Goal: Task Accomplishment & Management: Complete application form

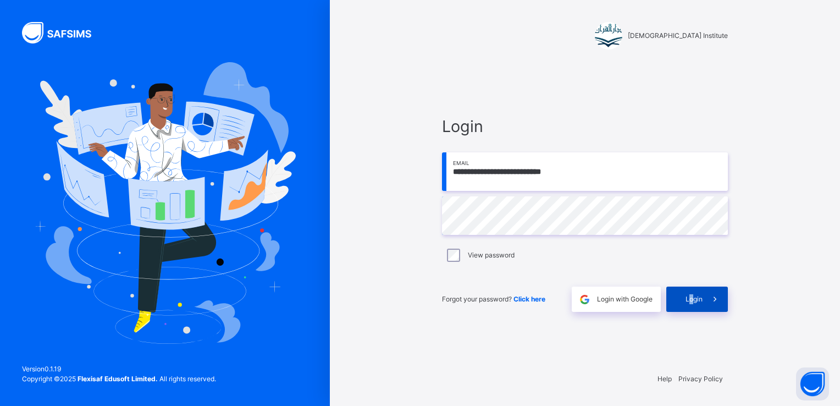
click at [691, 309] on div "Login" at bounding box center [697, 298] width 62 height 25
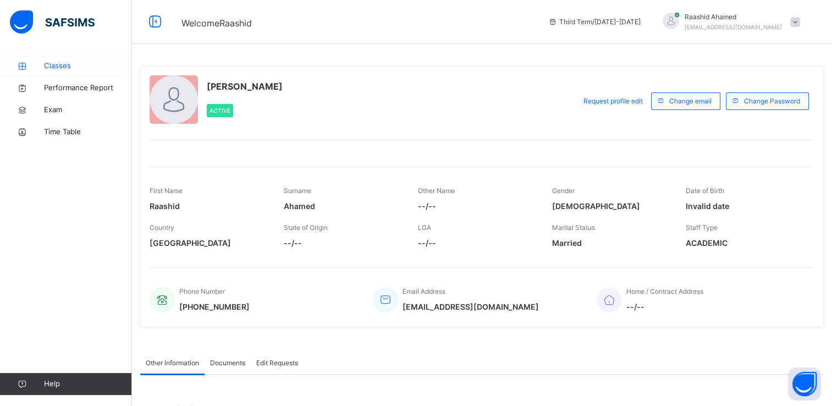
click at [64, 74] on link "Classes" at bounding box center [66, 66] width 132 height 22
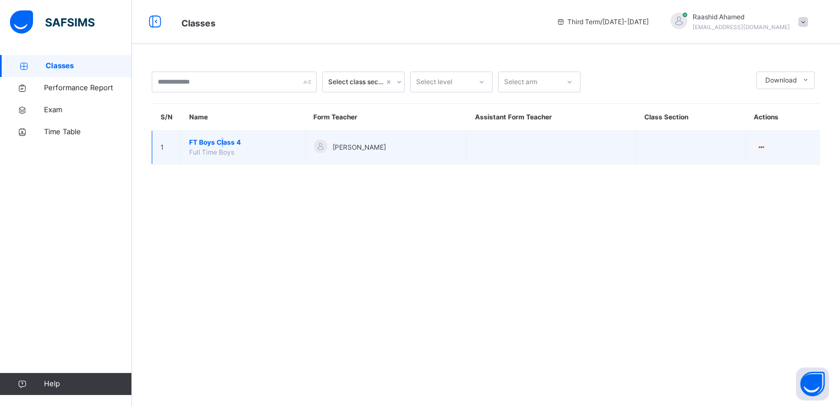
click at [223, 146] on span "FT Boys Class 4" at bounding box center [243, 142] width 108 height 10
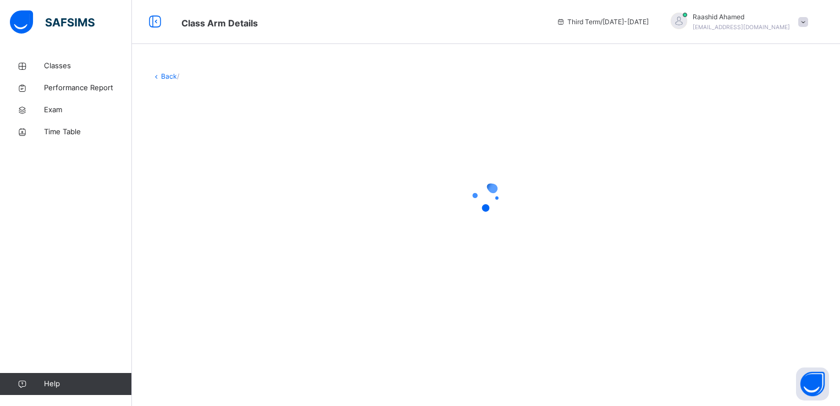
click at [223, 145] on div at bounding box center [486, 196] width 669 height 209
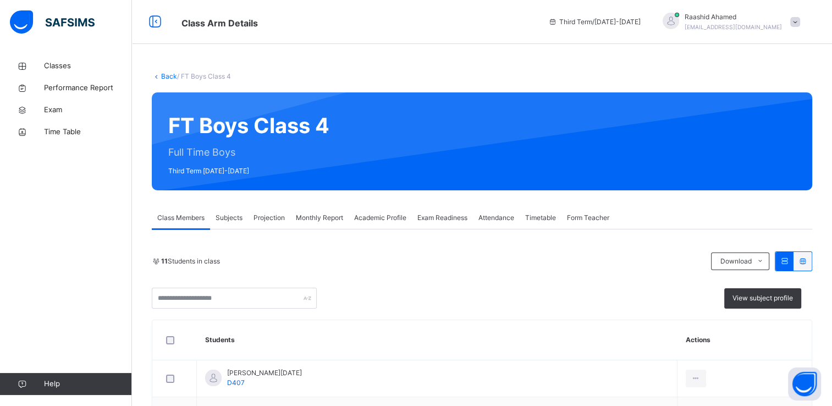
click at [271, 223] on div "Projection" at bounding box center [269, 218] width 42 height 22
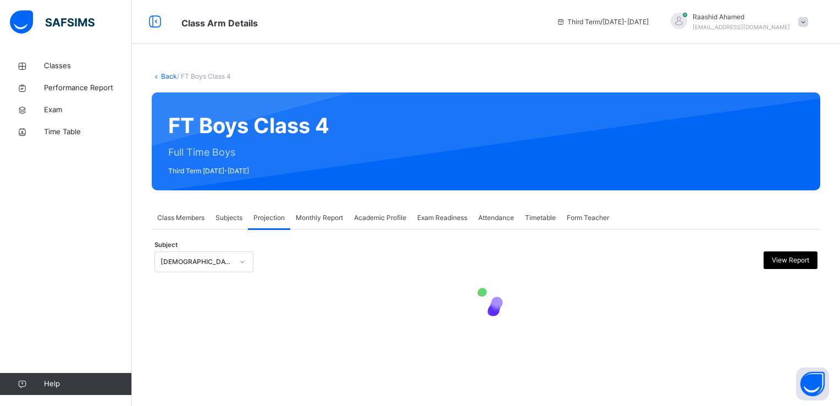
click at [207, 275] on div "Subject [DEMOGRAPHIC_DATA] Reading View Report" at bounding box center [486, 262] width 663 height 32
click at [207, 269] on div "[DEMOGRAPHIC_DATA] Reading" at bounding box center [204, 261] width 99 height 21
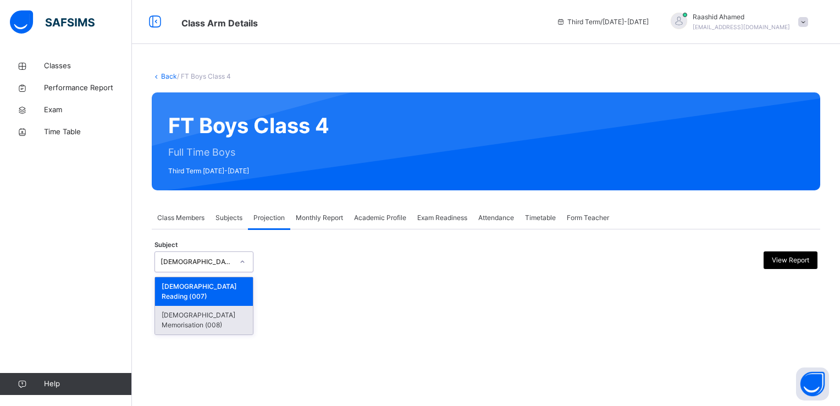
click at [200, 306] on div "[DEMOGRAPHIC_DATA] Memorisation (008)" at bounding box center [204, 320] width 98 height 29
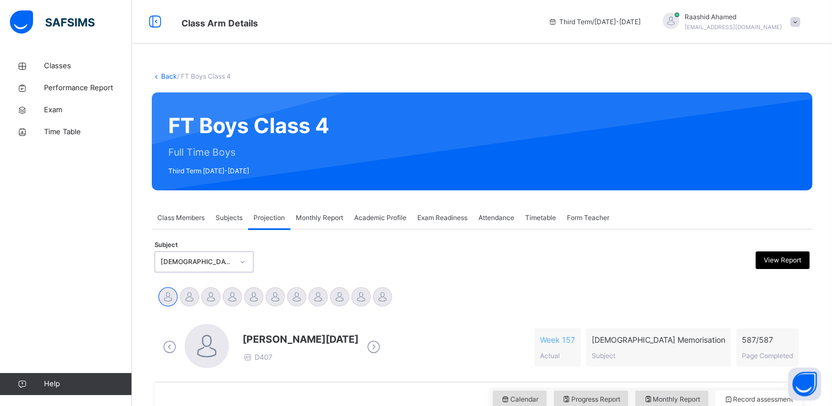
scroll to position [170, 0]
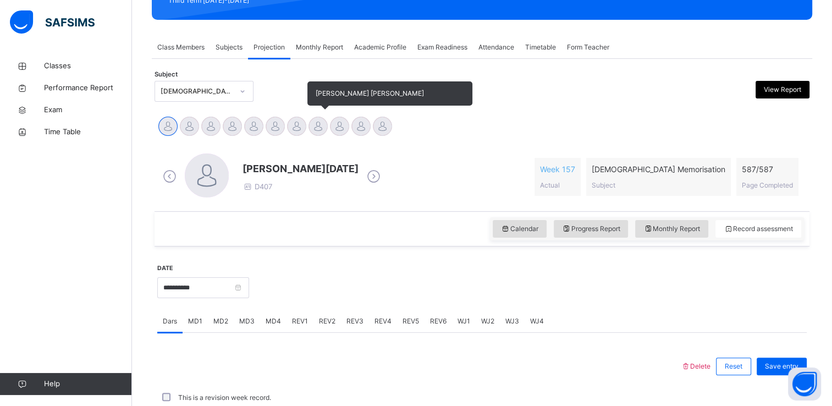
click at [317, 123] on div at bounding box center [317, 126] width 19 height 19
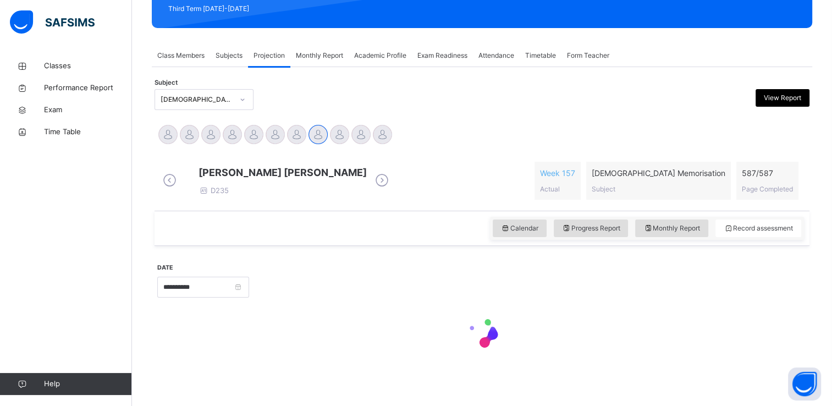
drag, startPoint x: 188, startPoint y: 305, endPoint x: 188, endPoint y: 294, distance: 11.0
click at [188, 302] on div "**********" at bounding box center [203, 285] width 92 height 47
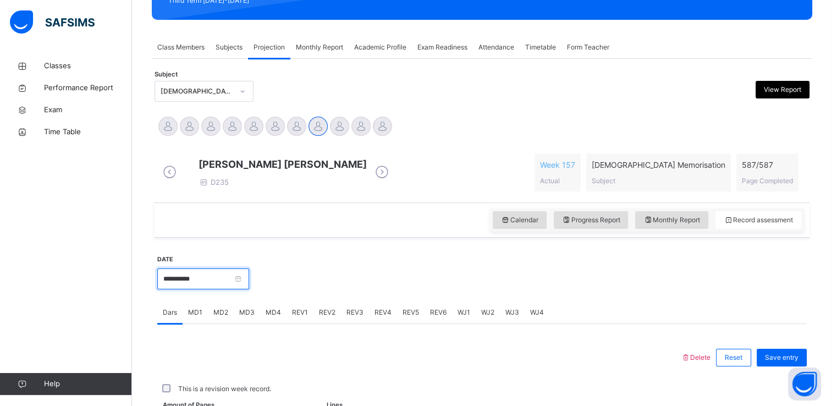
click at [188, 289] on input "**********" at bounding box center [203, 278] width 92 height 21
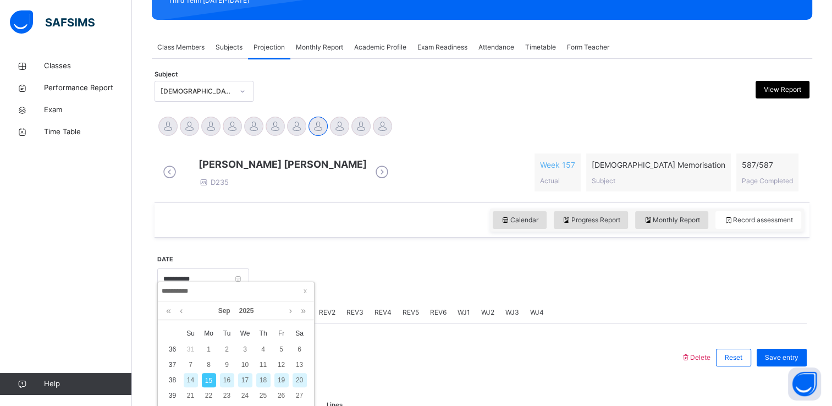
scroll to position [231, 0]
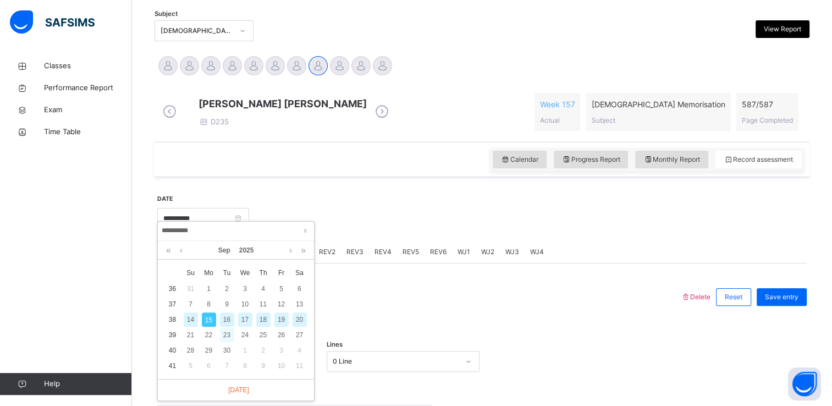
click at [225, 331] on div "23" at bounding box center [227, 335] width 14 height 14
type input "**********"
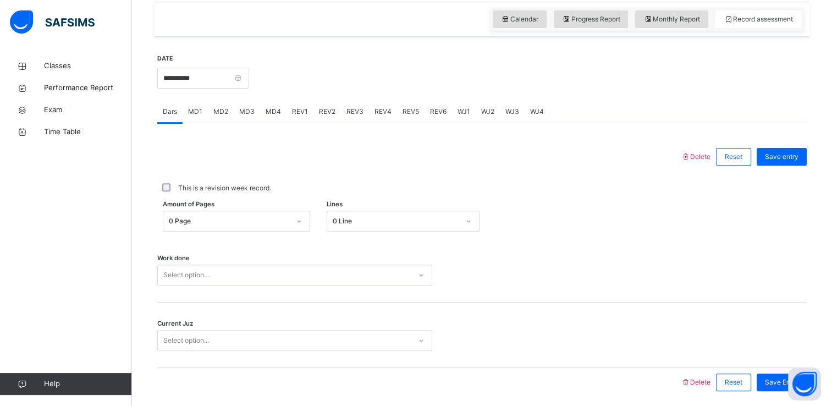
scroll to position [420, 0]
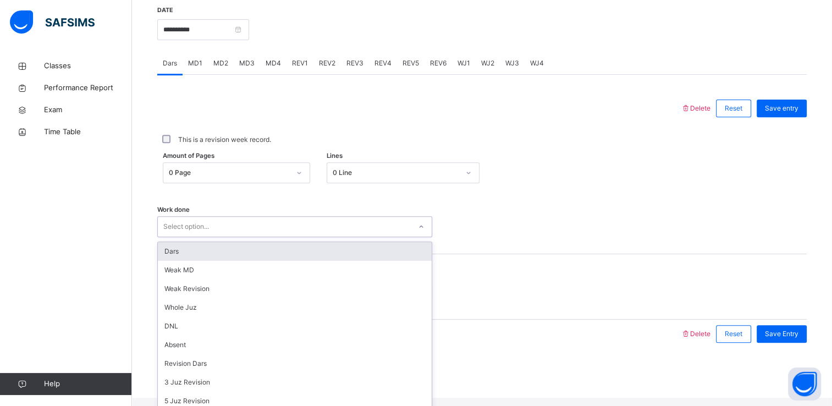
click at [272, 231] on div "Select option..." at bounding box center [284, 226] width 253 height 17
type input "*"
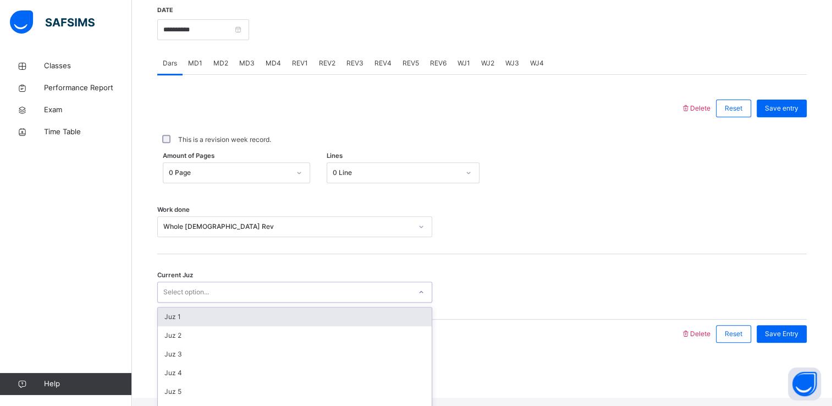
click at [223, 298] on div "Select option..." at bounding box center [284, 292] width 253 height 17
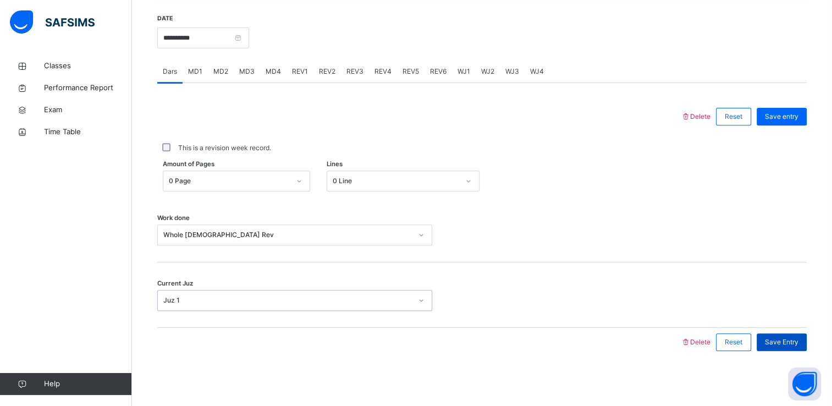
click at [792, 343] on span "Save Entry" at bounding box center [782, 342] width 34 height 10
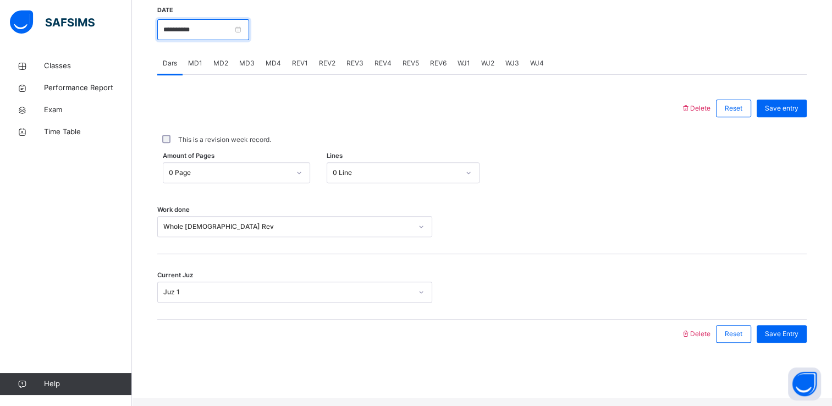
click at [200, 33] on input "**********" at bounding box center [203, 29] width 92 height 21
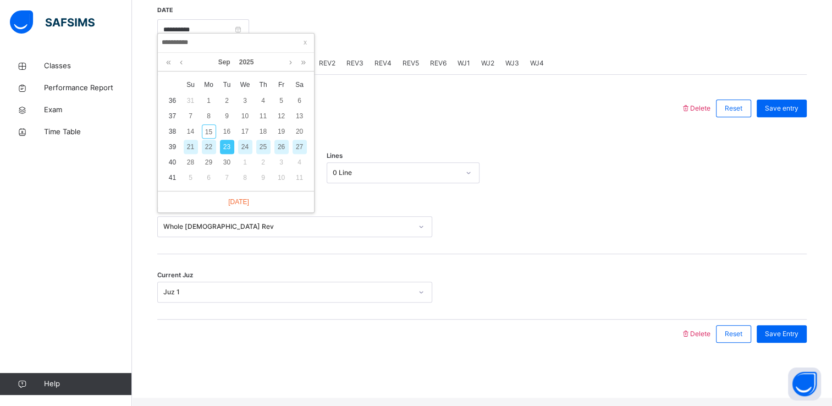
click at [239, 148] on div "24" at bounding box center [245, 147] width 14 height 14
type input "**********"
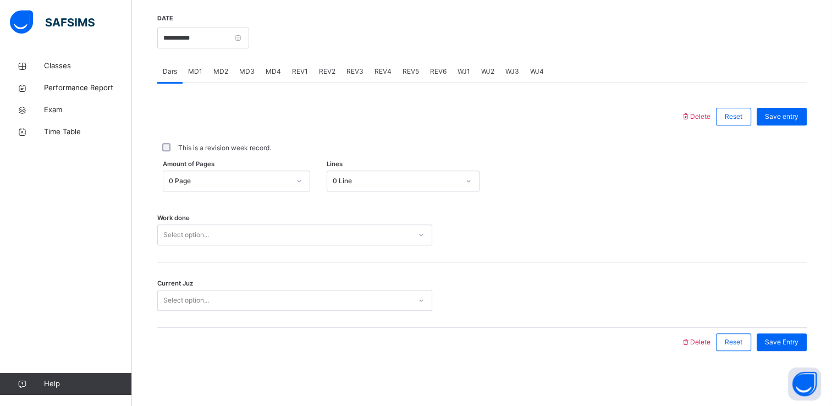
click at [195, 227] on div "Select option..." at bounding box center [294, 234] width 275 height 21
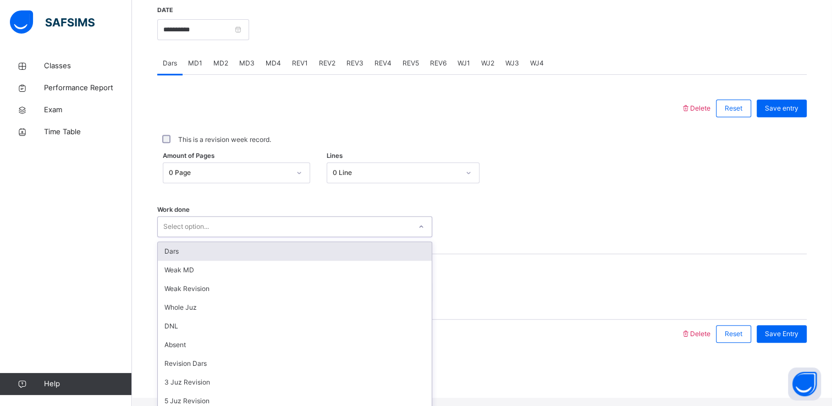
type input "*"
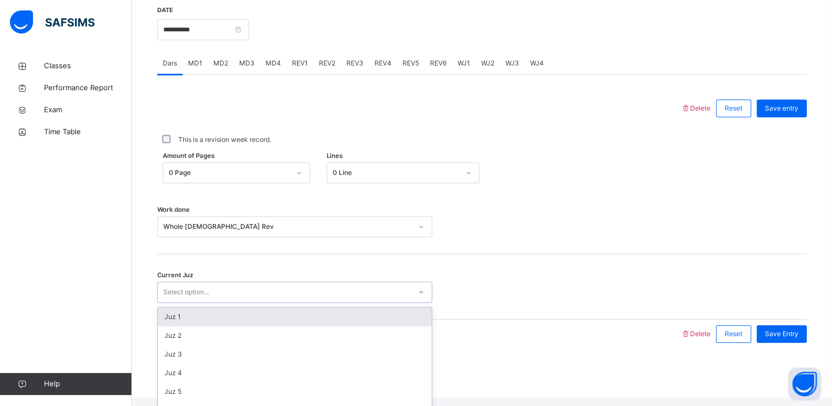
drag, startPoint x: 185, startPoint y: 289, endPoint x: 185, endPoint y: 296, distance: 6.6
click at [185, 294] on div "Select option..." at bounding box center [294, 292] width 275 height 21
click at [172, 325] on div "Juz 1" at bounding box center [295, 316] width 274 height 19
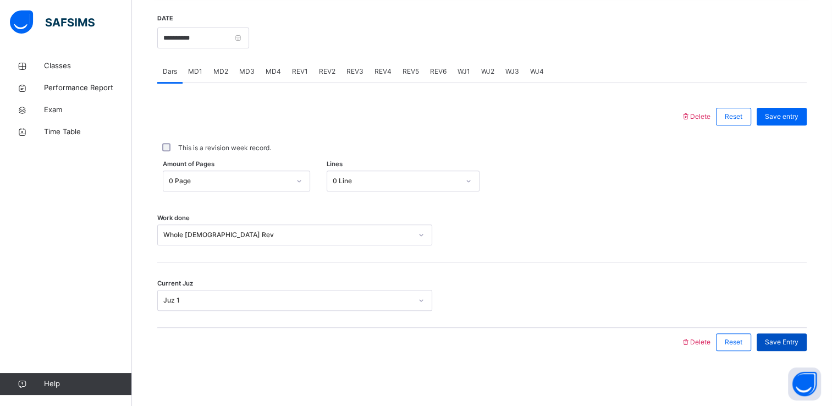
click at [807, 337] on div "Save Entry" at bounding box center [782, 342] width 50 height 18
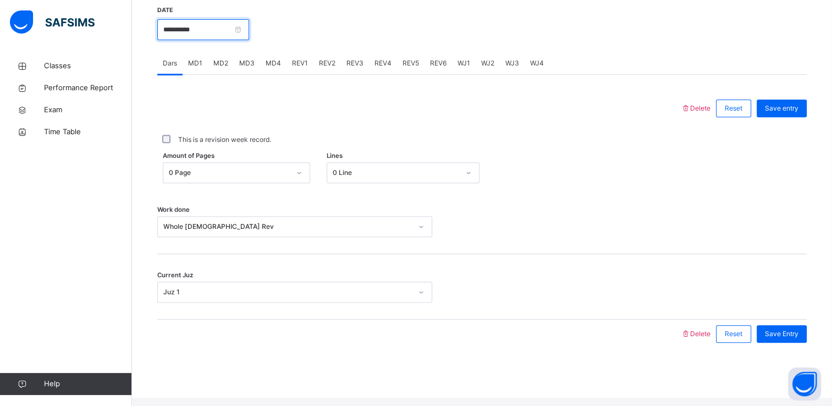
click at [200, 38] on input "**********" at bounding box center [203, 29] width 92 height 21
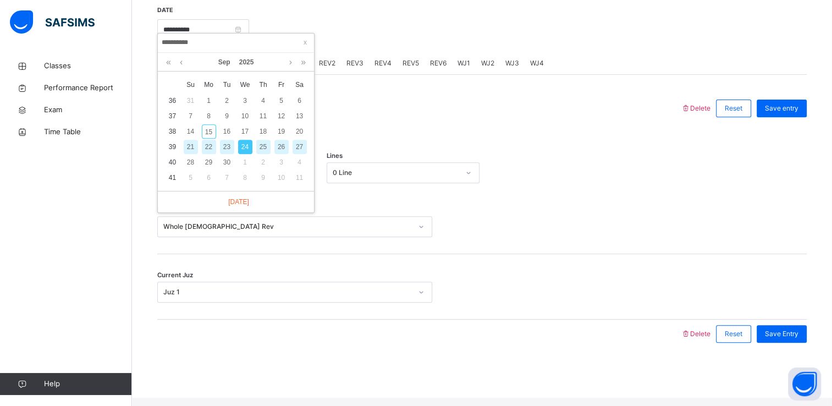
click at [264, 147] on div "25" at bounding box center [263, 147] width 14 height 14
type input "**********"
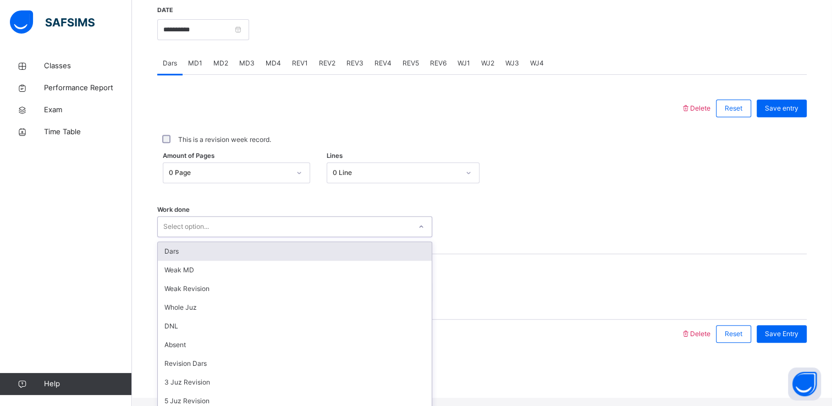
click at [196, 233] on div "Select option..." at bounding box center [186, 226] width 46 height 21
type input "*"
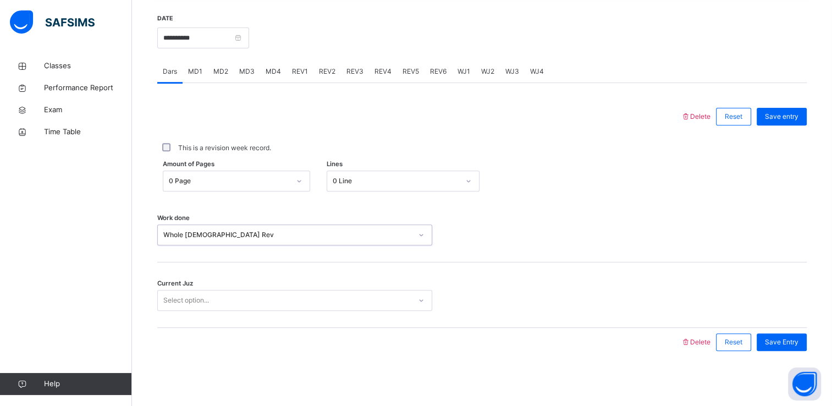
click at [200, 290] on div "Select option..." at bounding box center [294, 300] width 275 height 21
click at [784, 342] on span "Save Entry" at bounding box center [782, 342] width 34 height 10
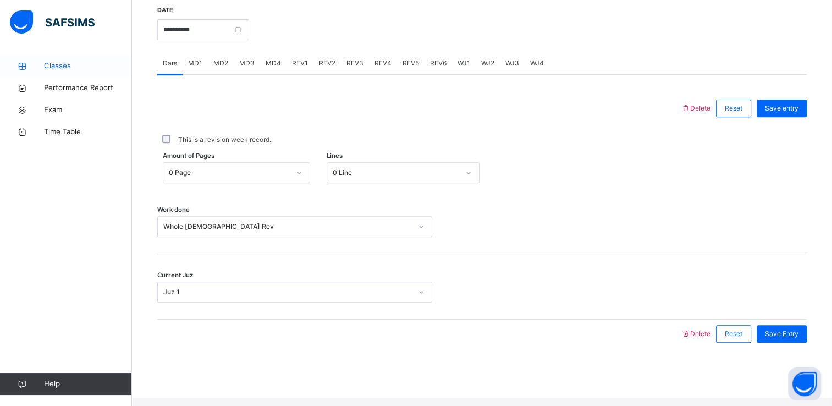
click at [49, 59] on link "Classes" at bounding box center [66, 66] width 132 height 22
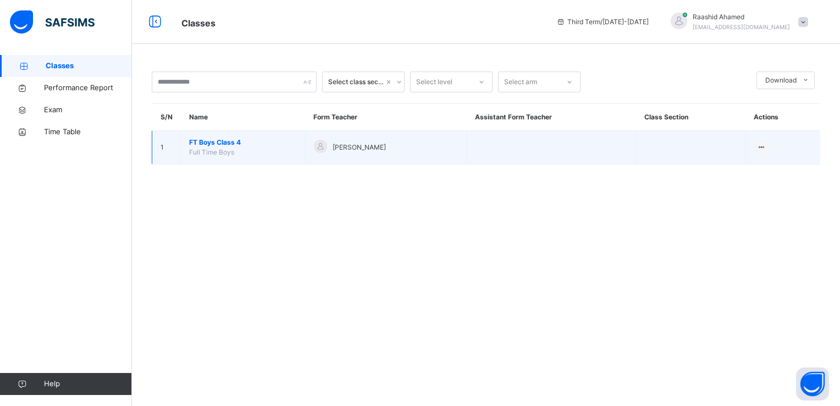
click at [196, 144] on span "FT Boys Class 4" at bounding box center [243, 142] width 108 height 10
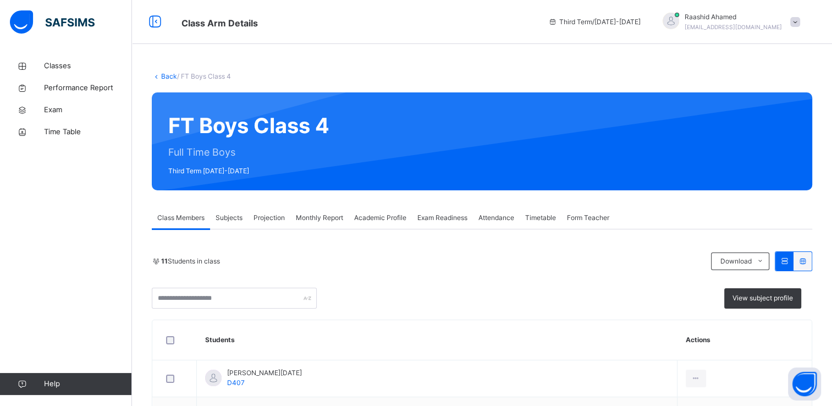
click at [265, 221] on span "Projection" at bounding box center [268, 218] width 31 height 10
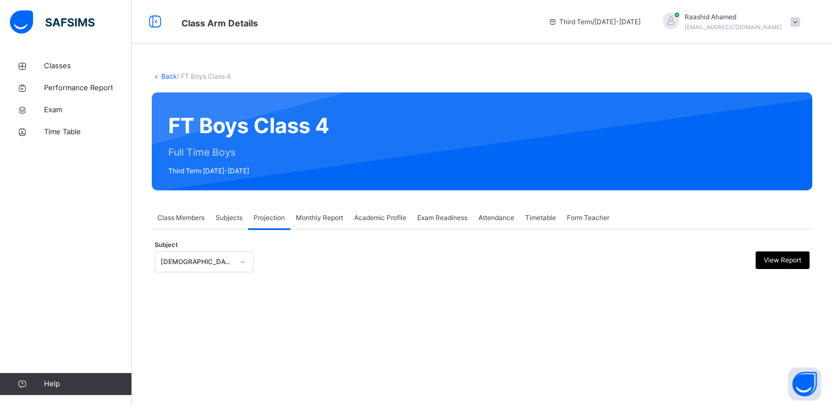
click at [258, 217] on span "Projection" at bounding box center [268, 218] width 31 height 10
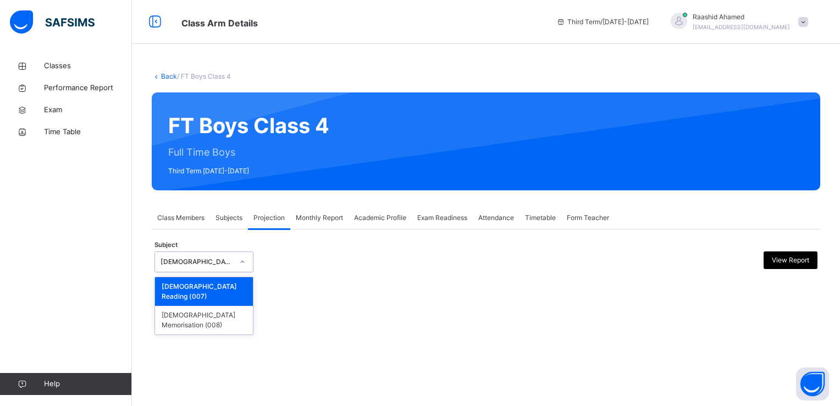
click at [183, 267] on div "[DEMOGRAPHIC_DATA] Reading" at bounding box center [193, 261] width 77 height 17
click at [191, 306] on div "[DEMOGRAPHIC_DATA] Memorisation (008)" at bounding box center [204, 320] width 98 height 29
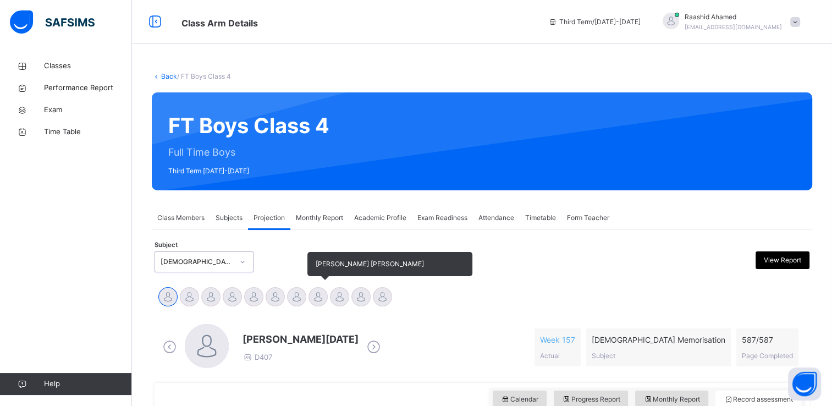
click at [307, 289] on div "[PERSON_NAME] [PERSON_NAME]" at bounding box center [317, 298] width 21 height 24
click at [316, 293] on div at bounding box center [317, 296] width 19 height 19
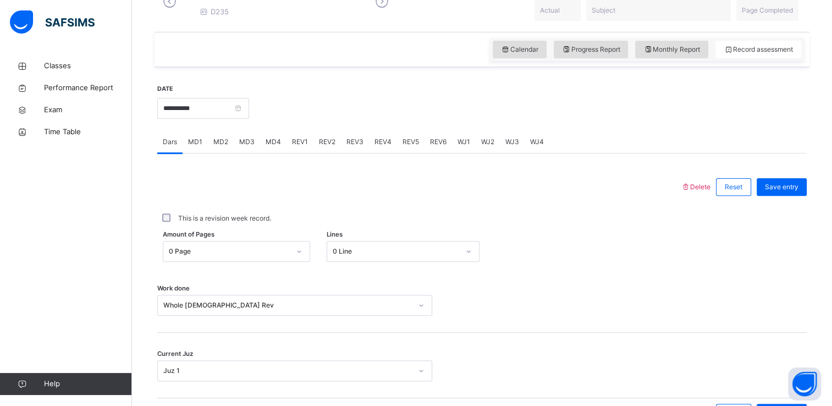
scroll to position [340, 0]
click at [190, 140] on div "MD1" at bounding box center [195, 143] width 25 height 22
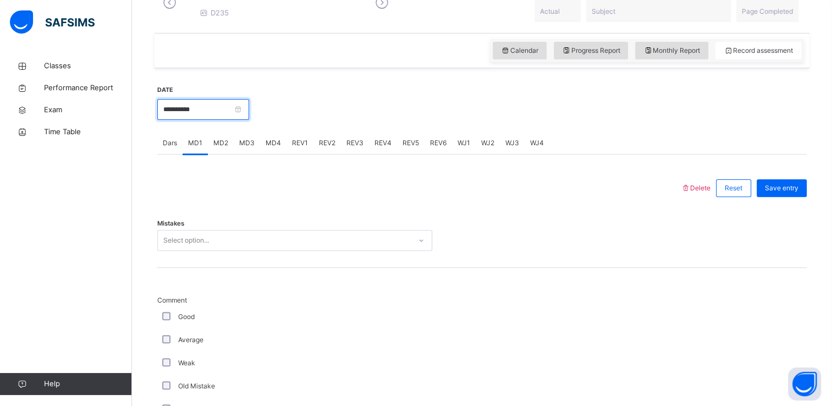
drag, startPoint x: 190, startPoint y: 140, endPoint x: 183, endPoint y: 109, distance: 31.0
click at [183, 109] on input "**********" at bounding box center [203, 109] width 92 height 21
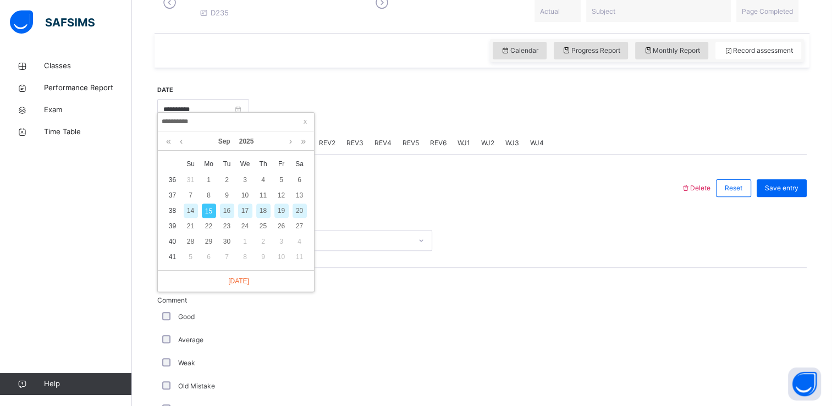
click at [277, 228] on div "26" at bounding box center [281, 226] width 14 height 14
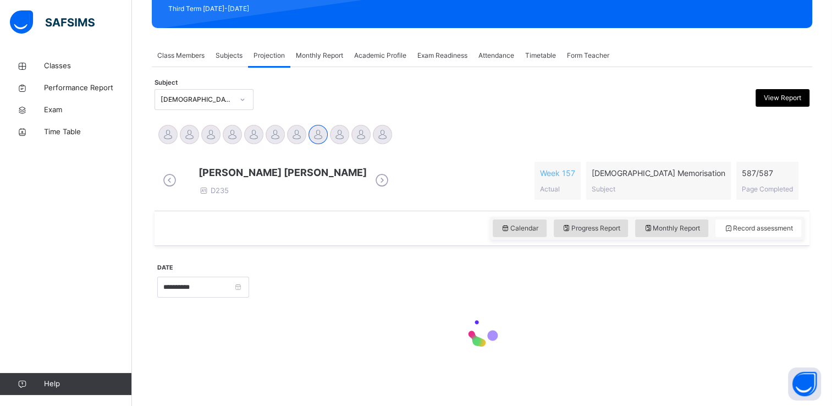
type input "**********"
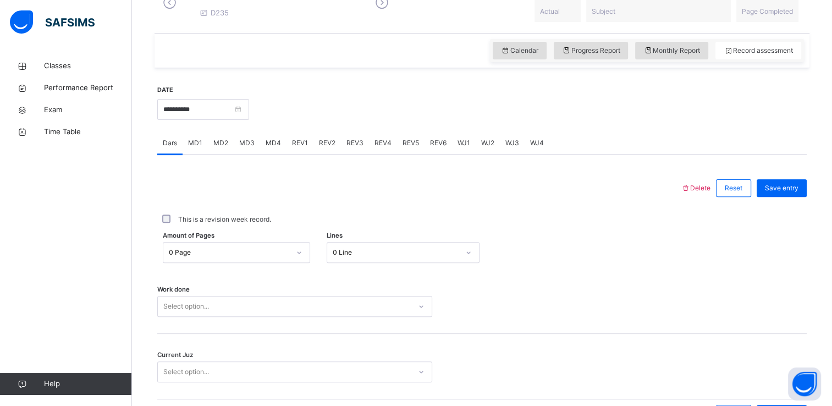
click at [187, 305] on div "Select option..." at bounding box center [294, 306] width 275 height 21
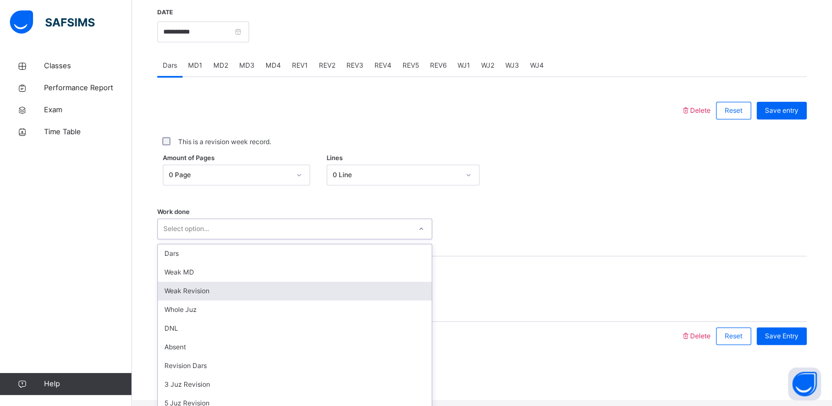
scroll to position [420, 0]
type input "*"
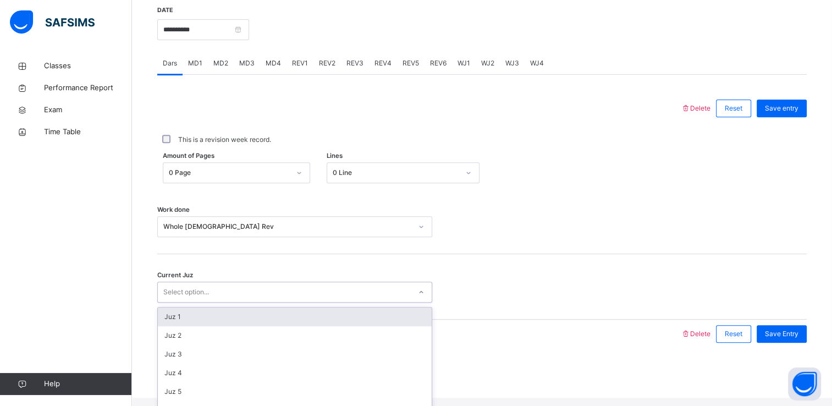
click at [186, 302] on div "Select option..." at bounding box center [186, 292] width 46 height 21
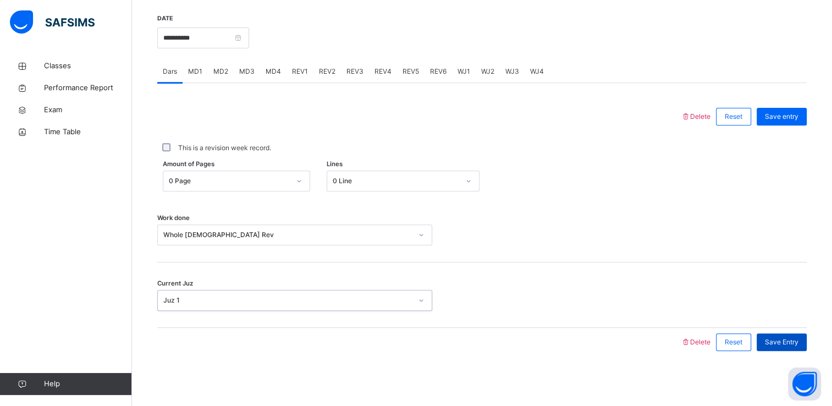
click at [798, 347] on div "Save Entry" at bounding box center [782, 342] width 50 height 18
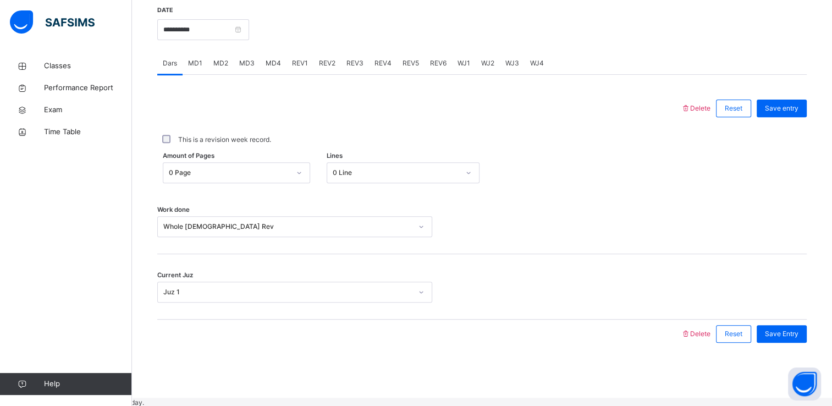
click at [235, 52] on div "**********" at bounding box center [203, 28] width 92 height 47
click at [228, 40] on input "**********" at bounding box center [203, 29] width 92 height 21
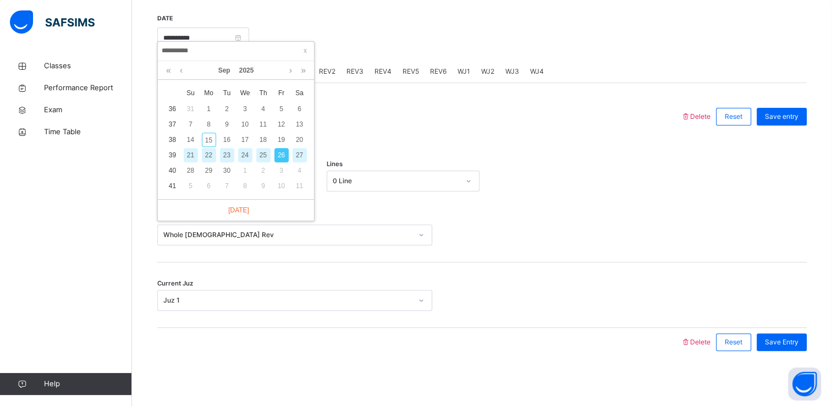
click at [530, 202] on div "Work done Whole [DEMOGRAPHIC_DATA] Rev" at bounding box center [481, 229] width 649 height 65
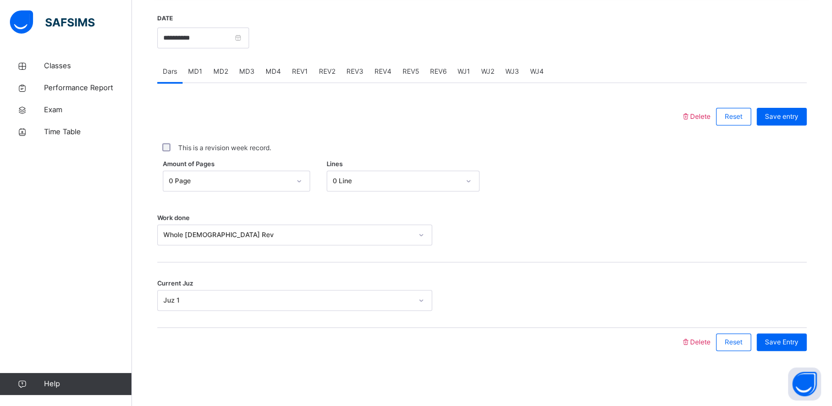
click at [698, 346] on div "Delete Reset Save Entry" at bounding box center [744, 342] width 126 height 29
click at [699, 342] on span "Delete" at bounding box center [696, 342] width 30 height 8
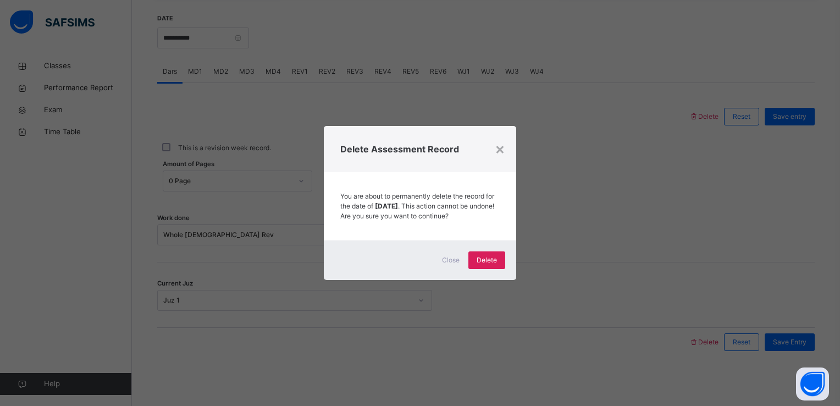
click at [497, 274] on div "Close Delete" at bounding box center [420, 260] width 192 height 40
click at [494, 269] on div "Delete" at bounding box center [486, 260] width 37 height 18
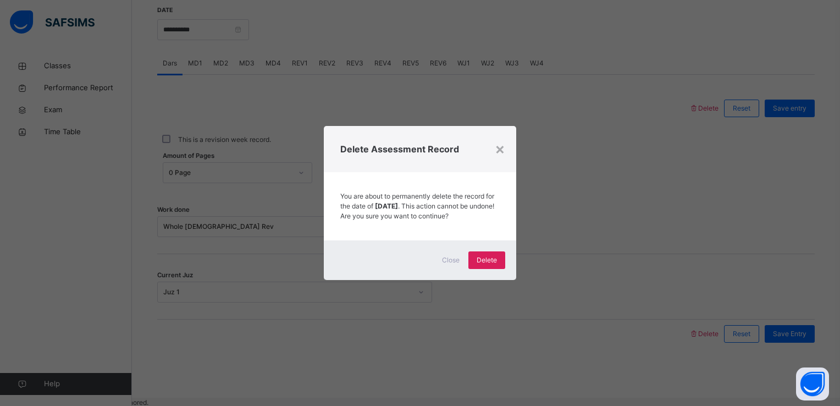
drag, startPoint x: 494, startPoint y: 270, endPoint x: 591, endPoint y: 202, distance: 118.5
click at [591, 202] on div "× Delete Assessment Record You are about to permanently delete the record for t…" at bounding box center [420, 203] width 840 height 406
click at [499, 142] on div "×" at bounding box center [500, 148] width 10 height 23
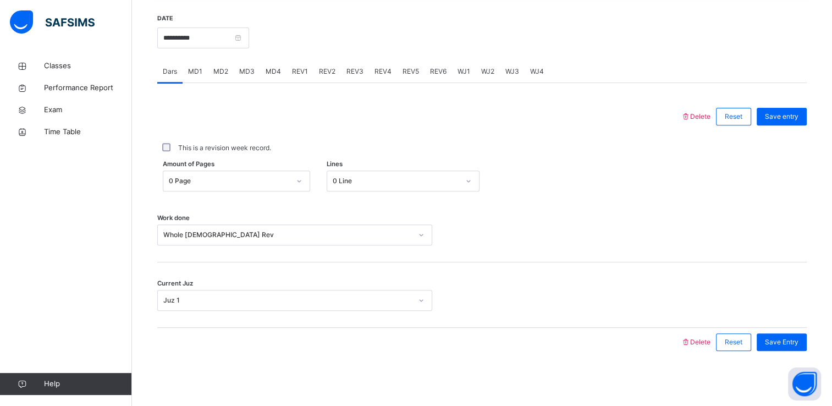
click at [189, 236] on div "Whole [DEMOGRAPHIC_DATA] Rev" at bounding box center [287, 235] width 249 height 10
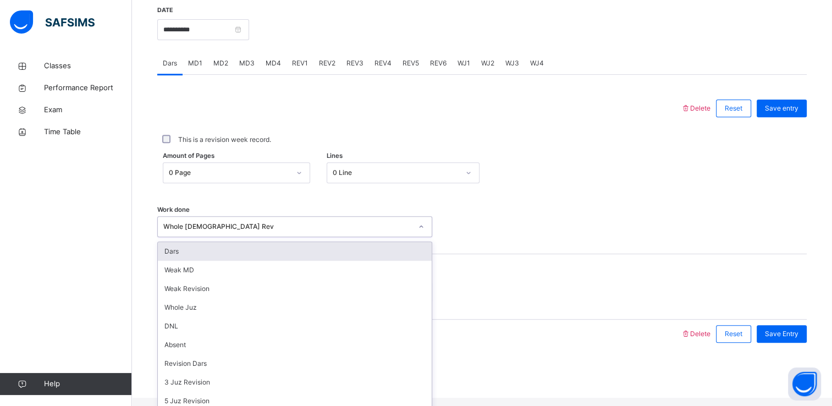
click at [575, 217] on div "Work done option Whole [DEMOGRAPHIC_DATA] Rev, selected. option Dars focused, 1…" at bounding box center [481, 221] width 649 height 65
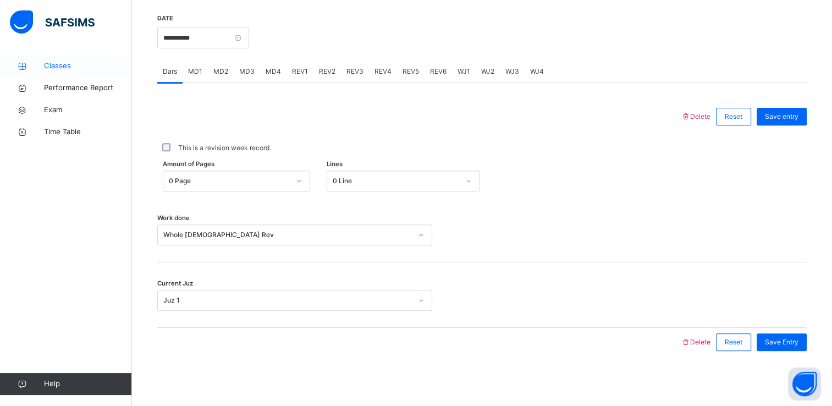
click at [42, 67] on icon at bounding box center [22, 66] width 44 height 8
